Goal: Find specific page/section: Find specific page/section

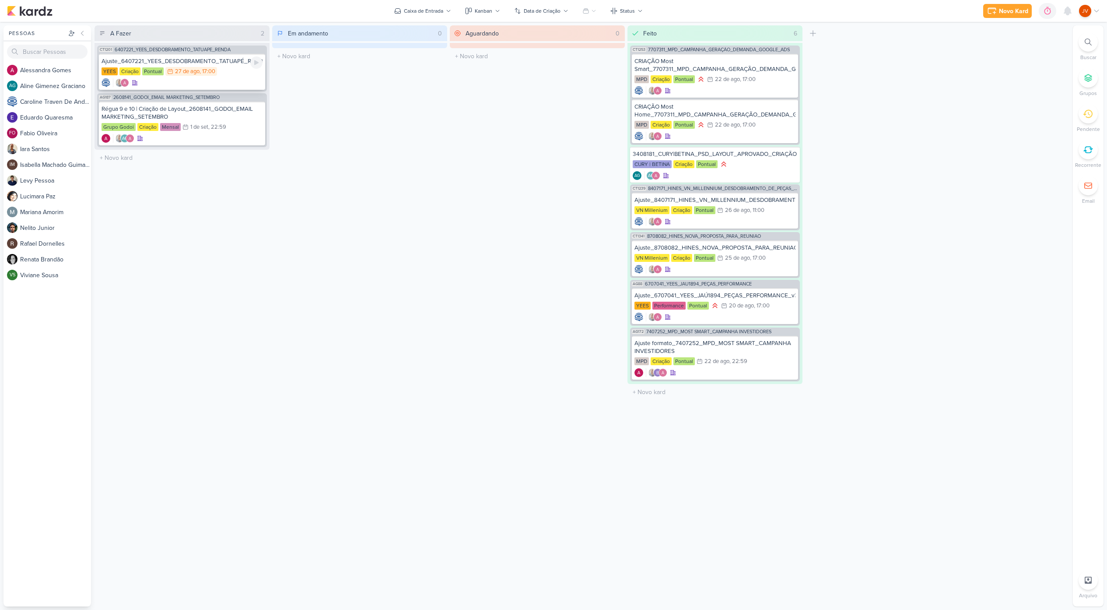
click at [207, 61] on div "Ajuste_6407221_YEES_DESDOBRAMENTO_TATUAPÉ_RENDA_V3" at bounding box center [182, 61] width 161 height 8
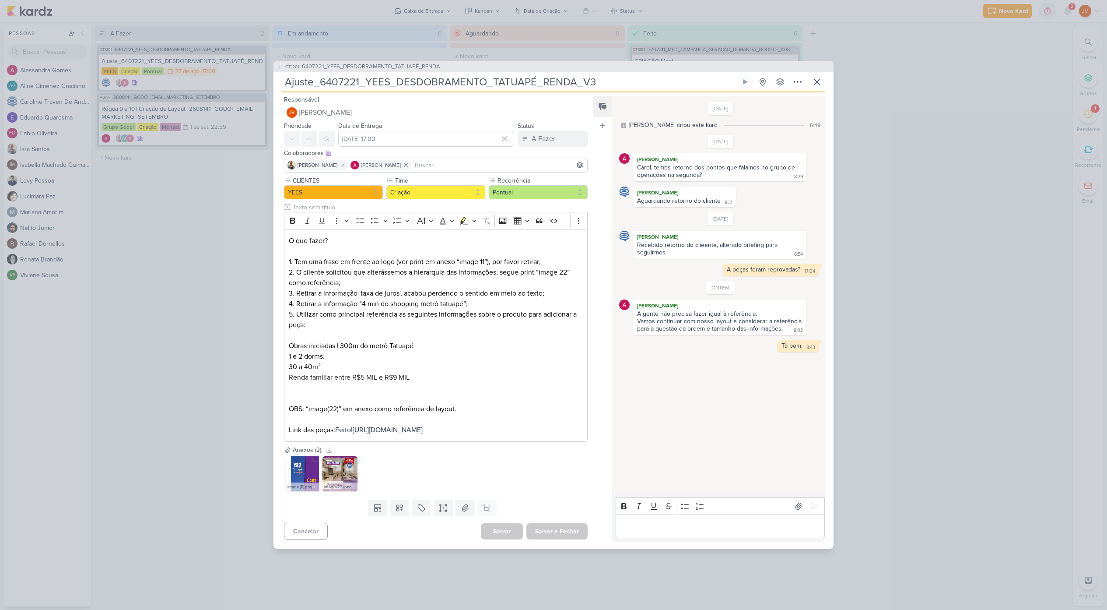
click at [227, 263] on div "CT1201 6407221_YEES_DESDOBRAMENTO_TATUAPÉ_RENDA Ajuste_6407221_YEES_DESDOBRAMEN…" at bounding box center [553, 305] width 1107 height 610
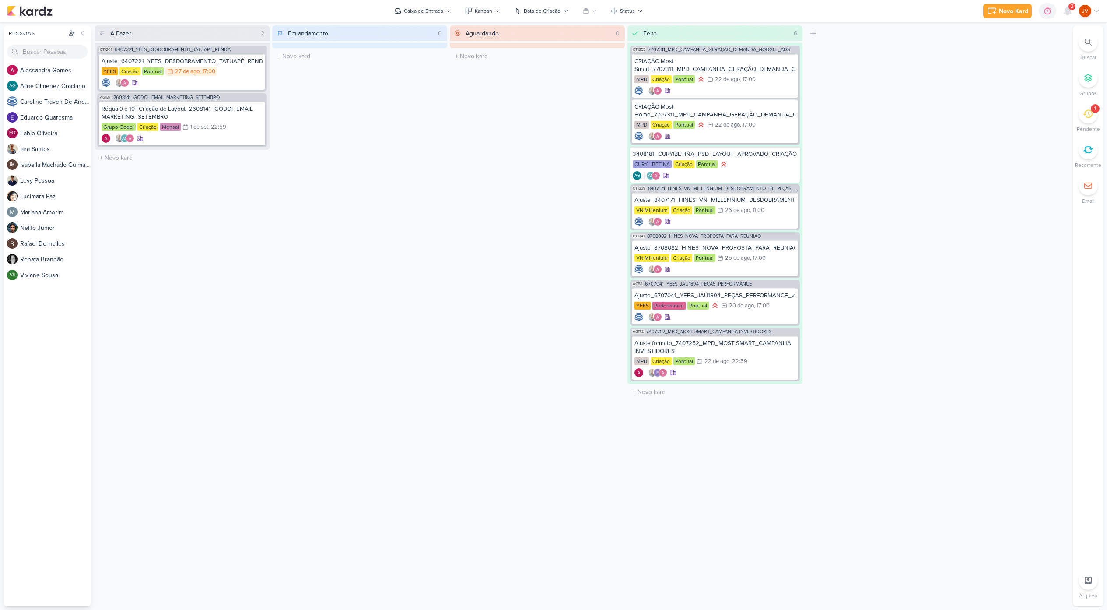
click at [1090, 112] on icon at bounding box center [1088, 114] width 10 height 10
click at [1051, 72] on icon at bounding box center [1054, 69] width 11 height 11
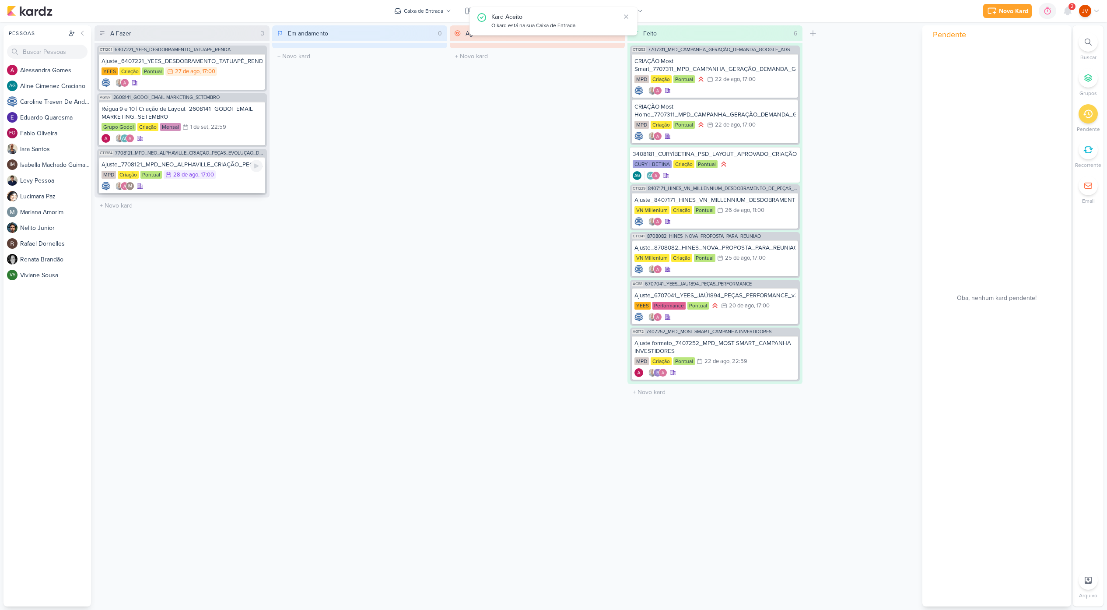
click at [237, 164] on div "Ajuste_7708121_MPD_NEO_ALPHAVILLE_CRIAÇÃO_PEÇAS_EVOLUÇÃO_DE_OBRA" at bounding box center [182, 165] width 161 height 8
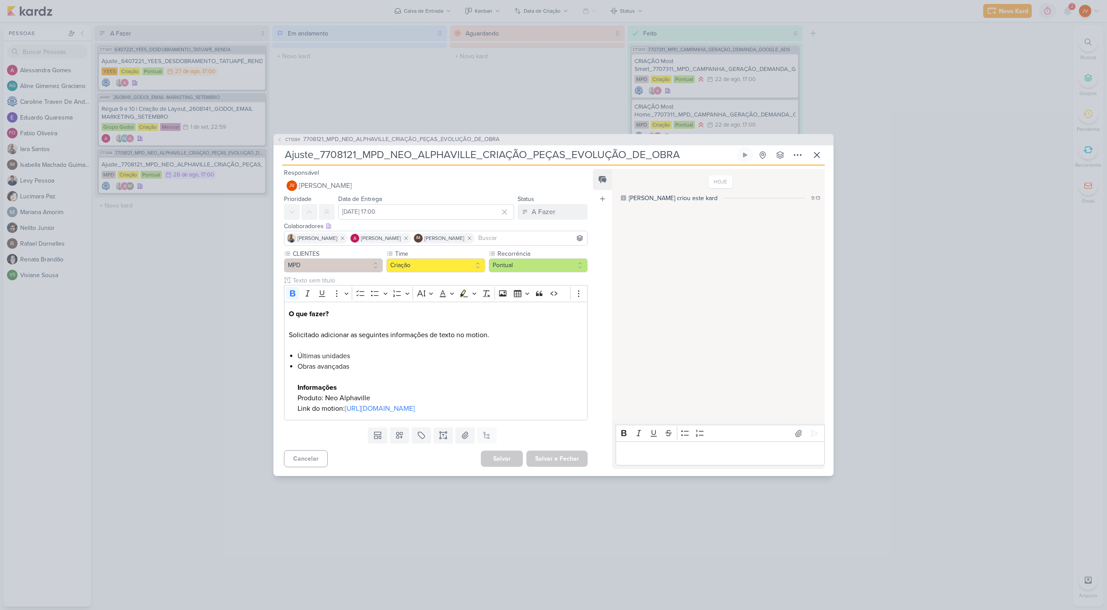
click at [223, 268] on div "CT1384 7708121_MPD_NEO_ALPHAVILLE_CRIAÇÃO_PEÇAS_EVOLUÇÃO_DE_OBRA Ajuste_7708121…" at bounding box center [553, 305] width 1107 height 610
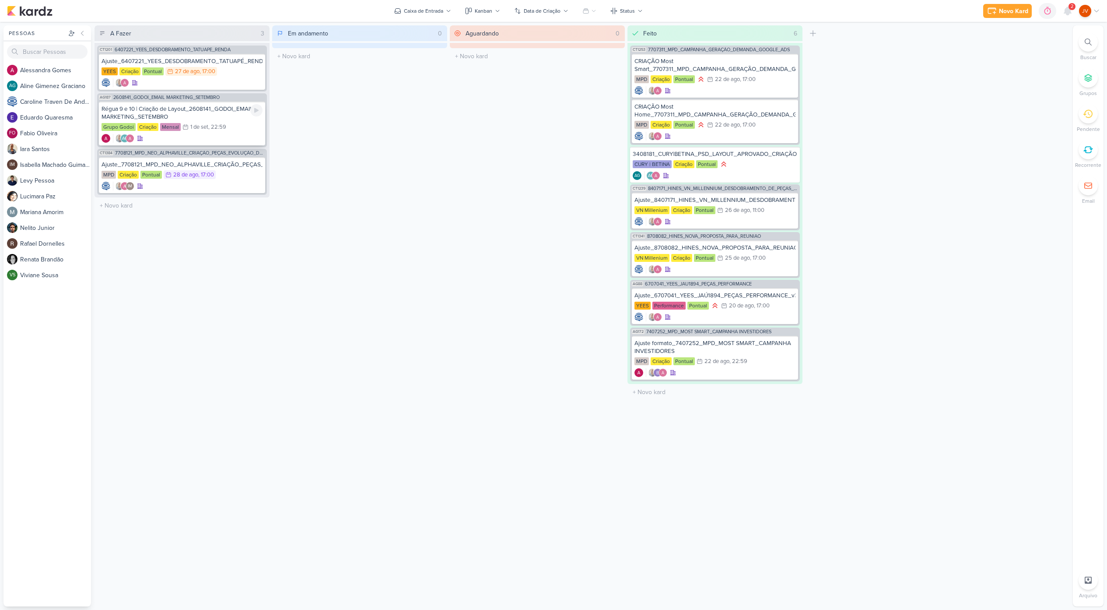
click at [223, 112] on div "Régua 9 e 10 | Criação de Layout_2608141_GODOI_EMAIL MARKETING_SETEMBRO" at bounding box center [182, 113] width 161 height 16
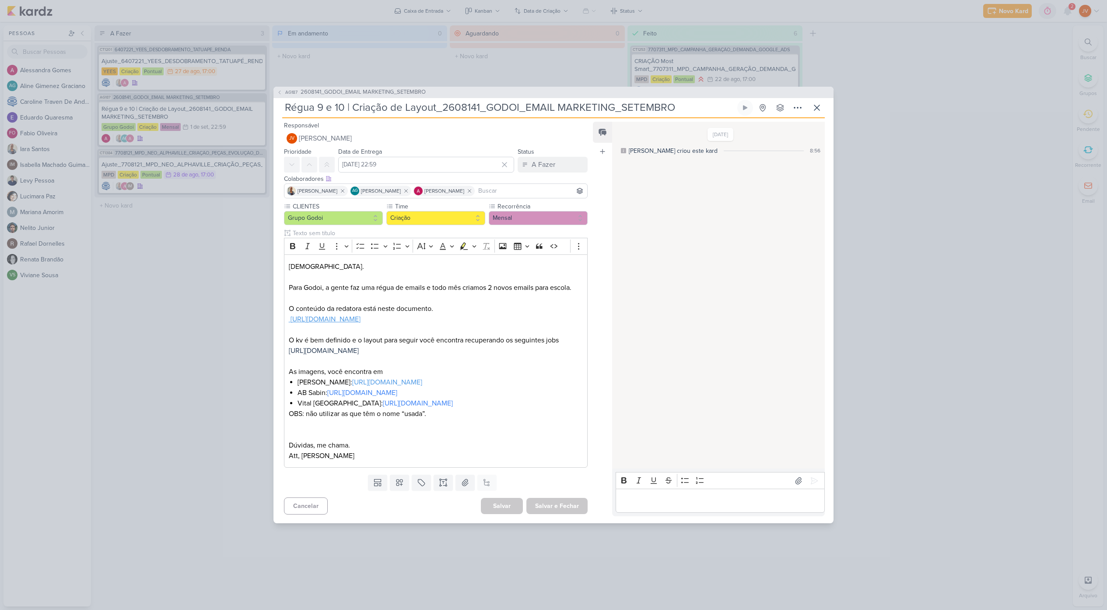
click at [209, 257] on div "AG187 2608141_GODOI_EMAIL MARKETING_SETEMBRO Régua 9 e 10 | Criação de Layout_2…" at bounding box center [553, 305] width 1107 height 610
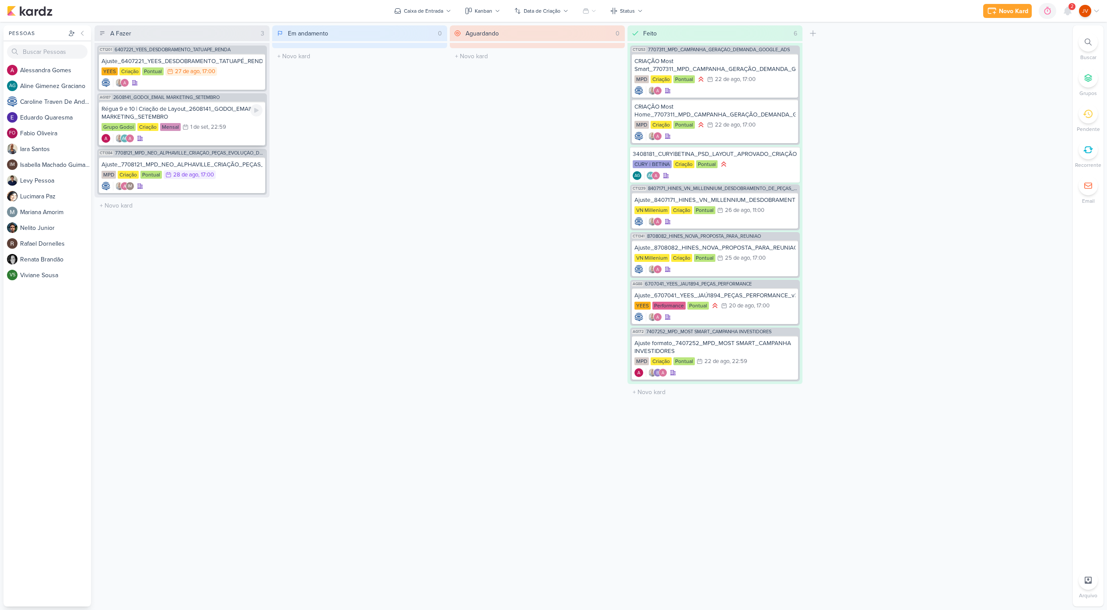
click at [226, 114] on div "Régua 9 e 10 | Criação de Layout_2608141_GODOI_EMAIL MARKETING_SETEMBRO" at bounding box center [182, 113] width 161 height 16
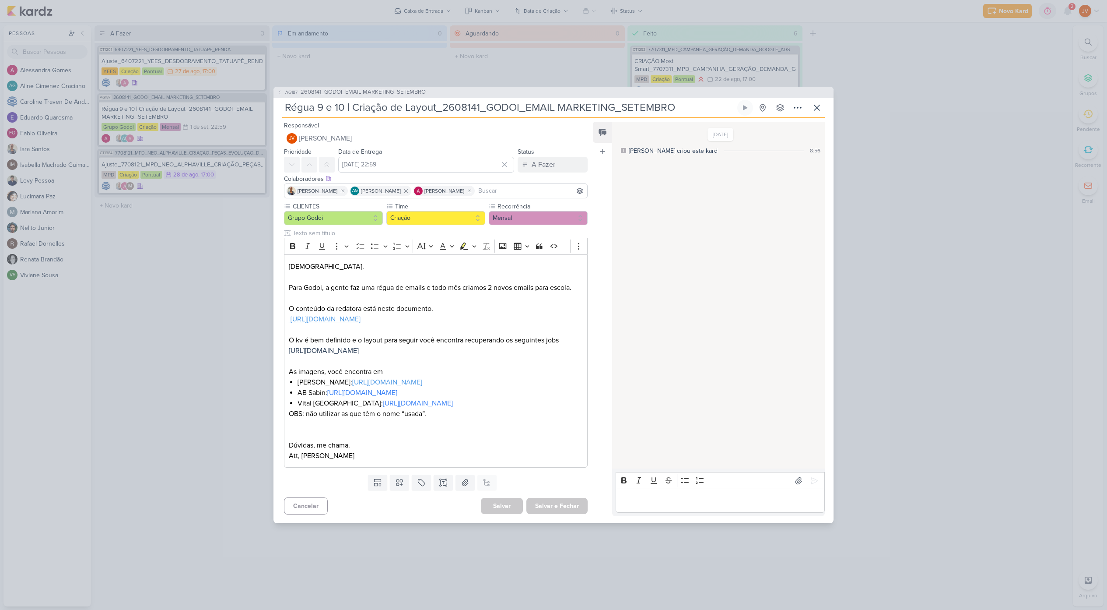
click at [198, 242] on div "AG187 2608141_GODOI_EMAIL MARKETING_SETEMBRO Régua 9 e 10 | Criação de Layout_2…" at bounding box center [553, 305] width 1107 height 610
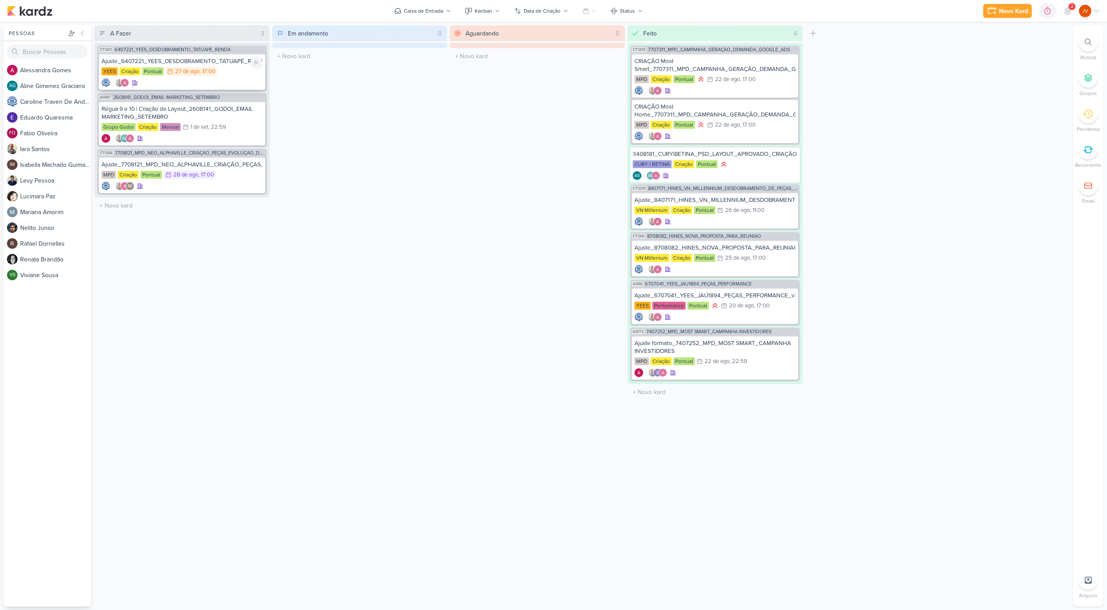
click at [214, 65] on div "Ajuste_6407221_YEES_DESDOBRAMENTO_TATUAPÉ_RENDA_V3 [GEOGRAPHIC_DATA] Criação Po…" at bounding box center [182, 72] width 166 height 36
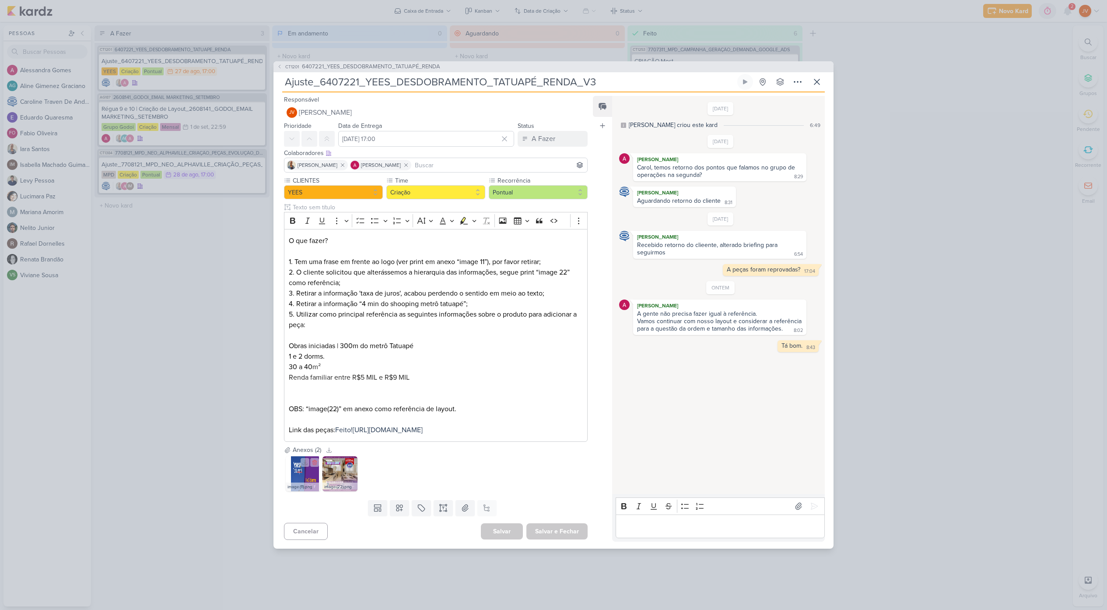
click at [305, 478] on img at bounding box center [303, 473] width 35 height 35
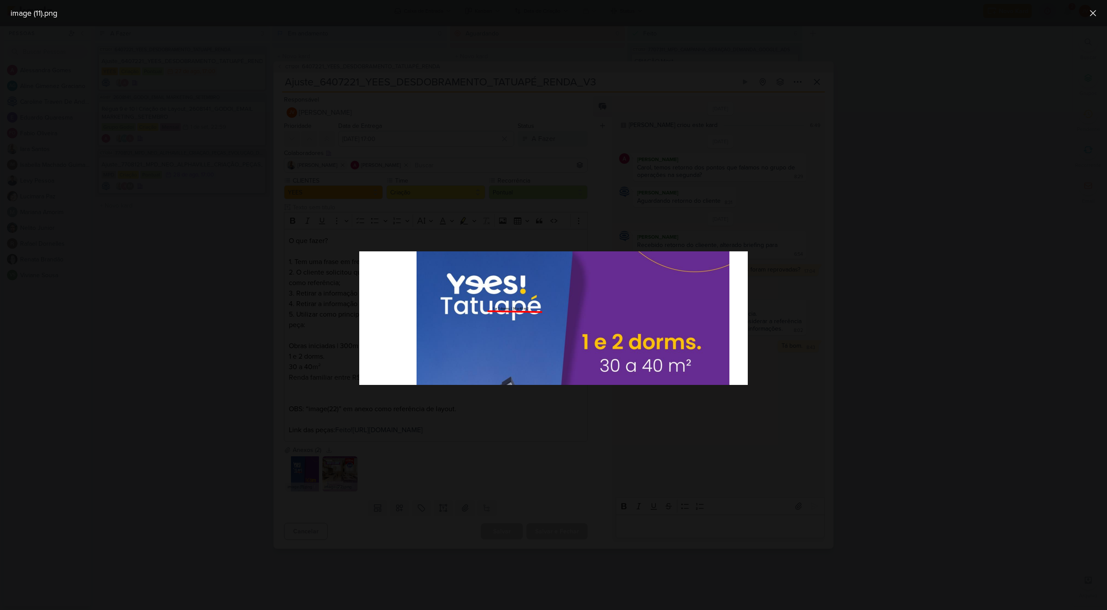
click at [318, 589] on div at bounding box center [553, 317] width 1107 height 583
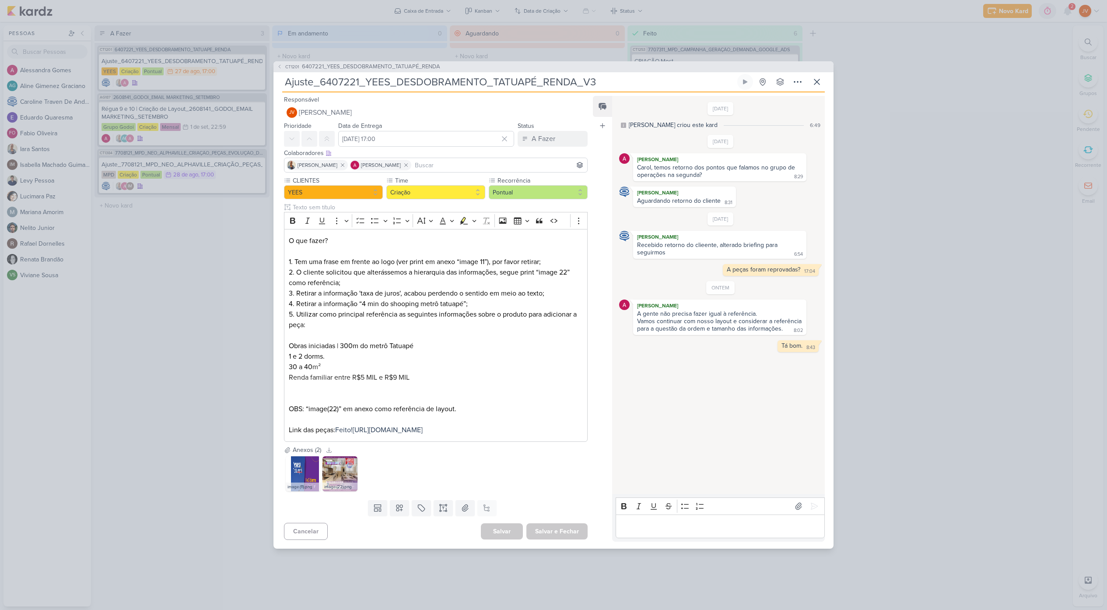
click at [343, 475] on img at bounding box center [340, 473] width 35 height 35
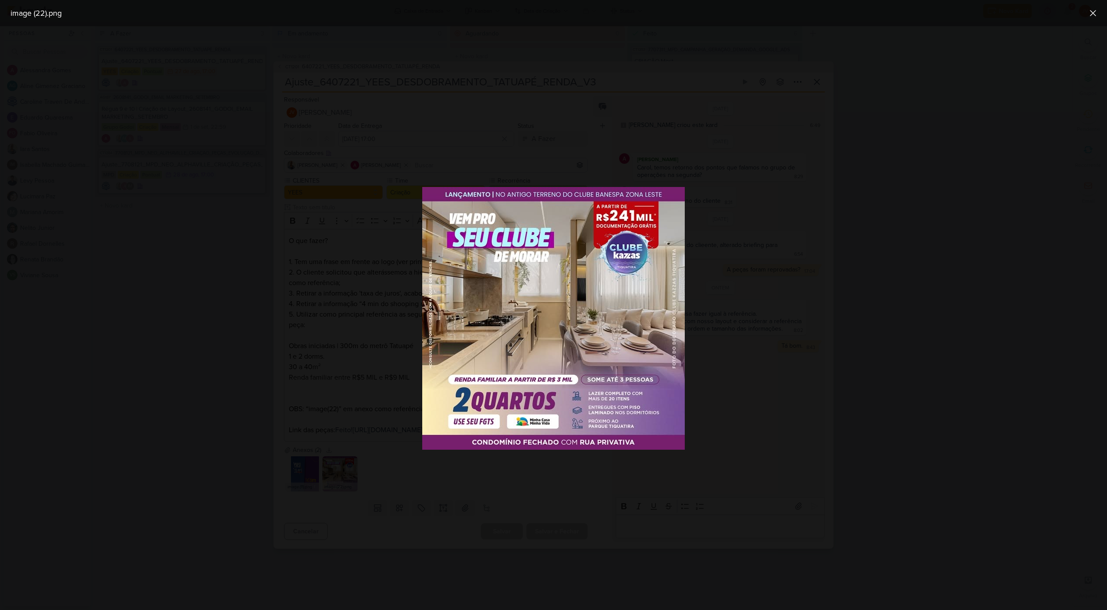
click at [270, 112] on div at bounding box center [553, 317] width 1107 height 583
